Goal: Task Accomplishment & Management: Manage account settings

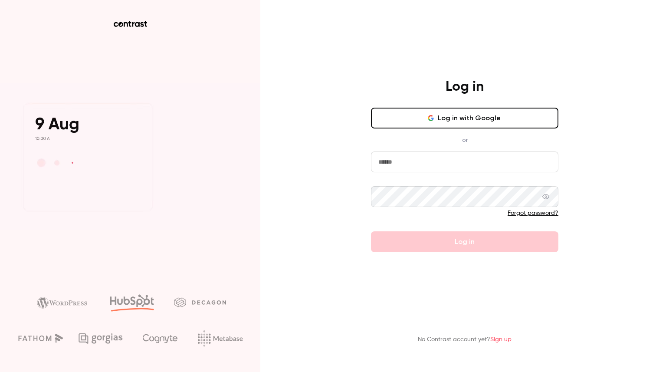
click at [437, 124] on button "Log in with Google" at bounding box center [464, 118] width 187 height 21
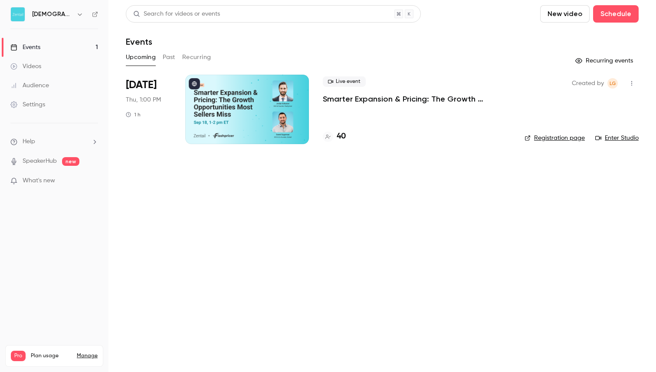
click at [273, 119] on div at bounding box center [247, 109] width 124 height 69
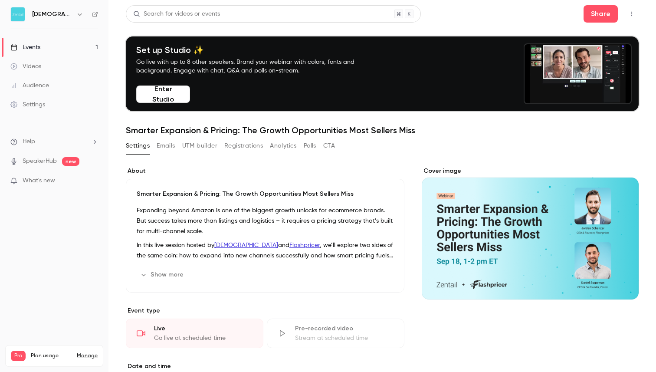
click at [234, 147] on button "Registrations" at bounding box center [243, 146] width 39 height 14
